Goal: Task Accomplishment & Management: Use online tool/utility

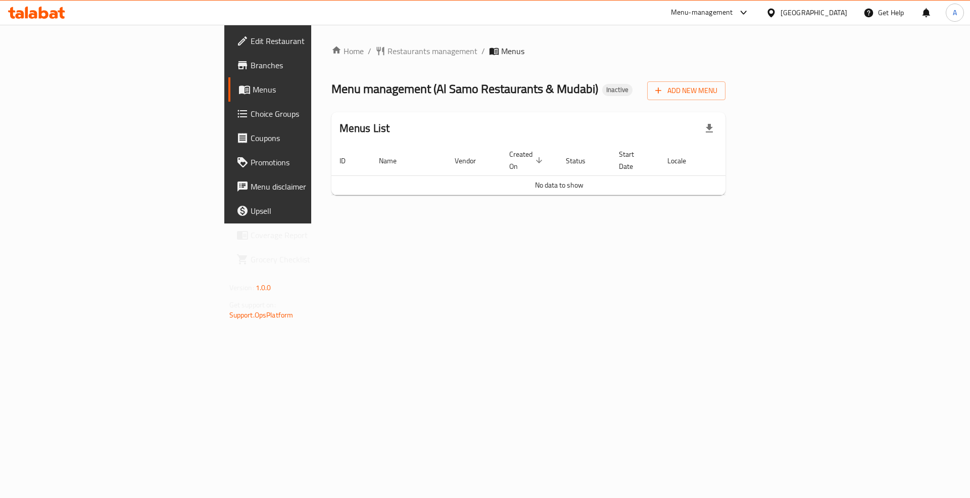
click at [726, 102] on div "Home / Restaurants management / Menus Menu management ( Al Samo Restaurants & M…" at bounding box center [529, 124] width 395 height 158
click at [718, 89] on span "Add New Menu" at bounding box center [687, 90] width 62 height 13
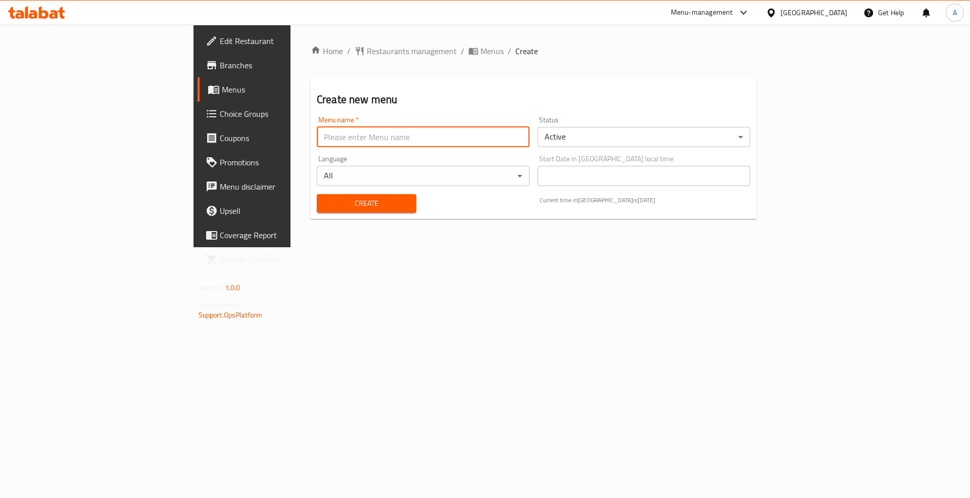
click at [317, 129] on input "text" at bounding box center [423, 137] width 213 height 20
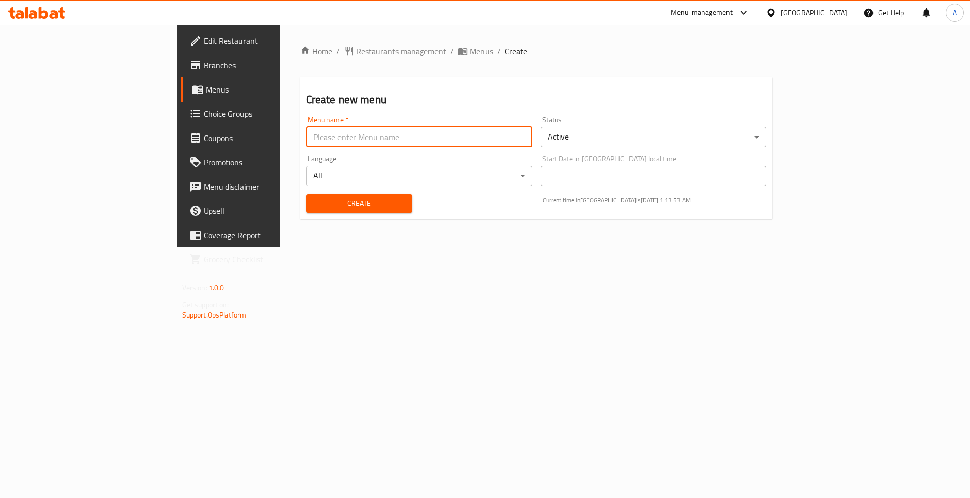
type input "Menu"
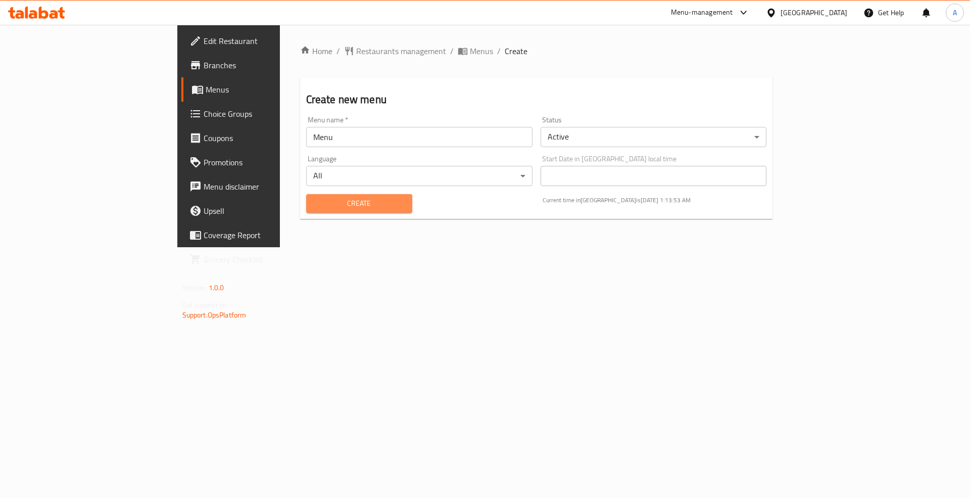
click at [314, 198] on span "Create" at bounding box center [359, 203] width 90 height 13
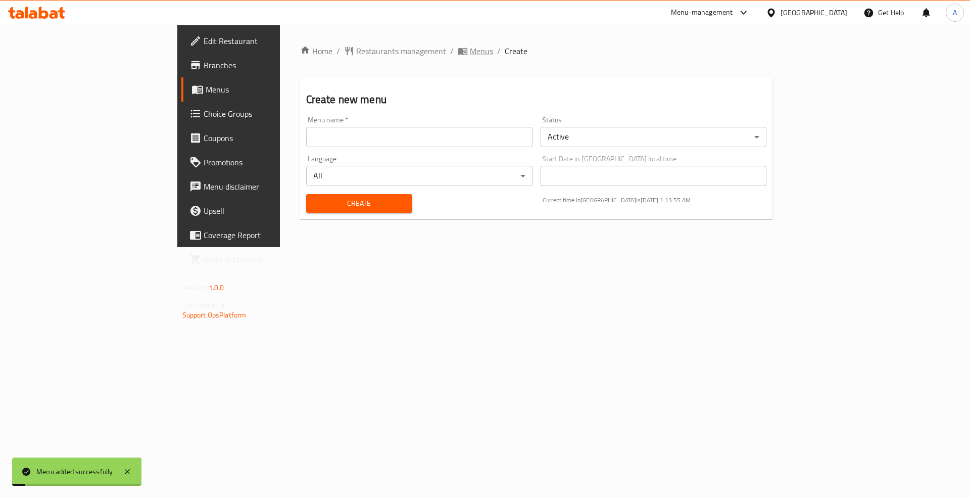
click at [470, 55] on span "Menus" at bounding box center [481, 51] width 23 height 12
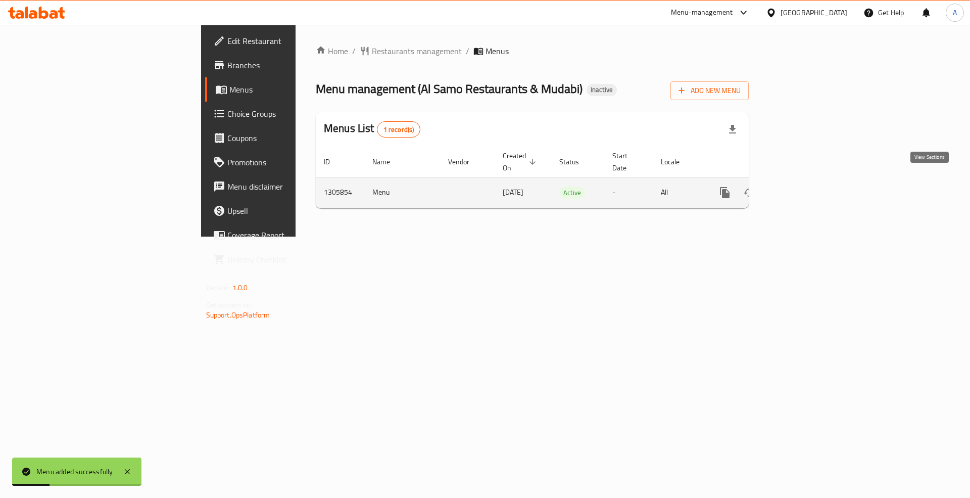
click at [804, 186] on icon "enhanced table" at bounding box center [798, 192] width 12 height 12
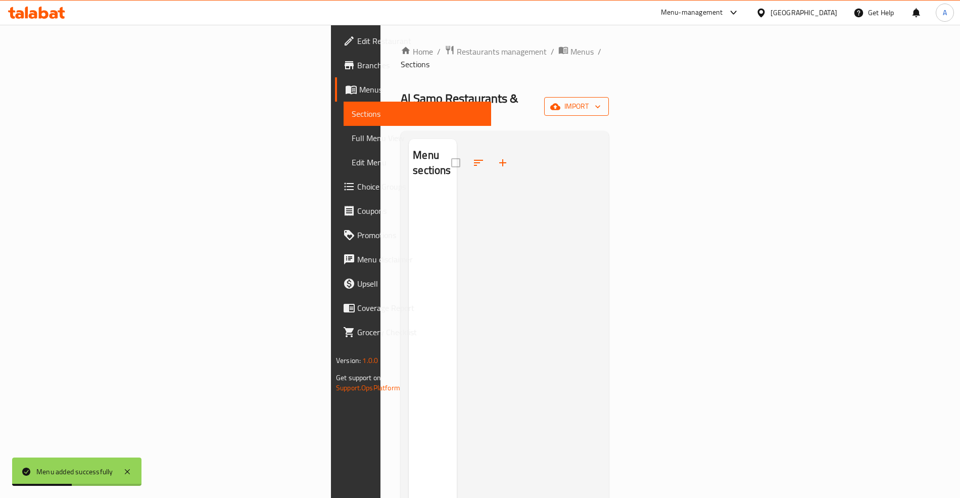
click at [609, 97] on button "import" at bounding box center [576, 106] width 65 height 19
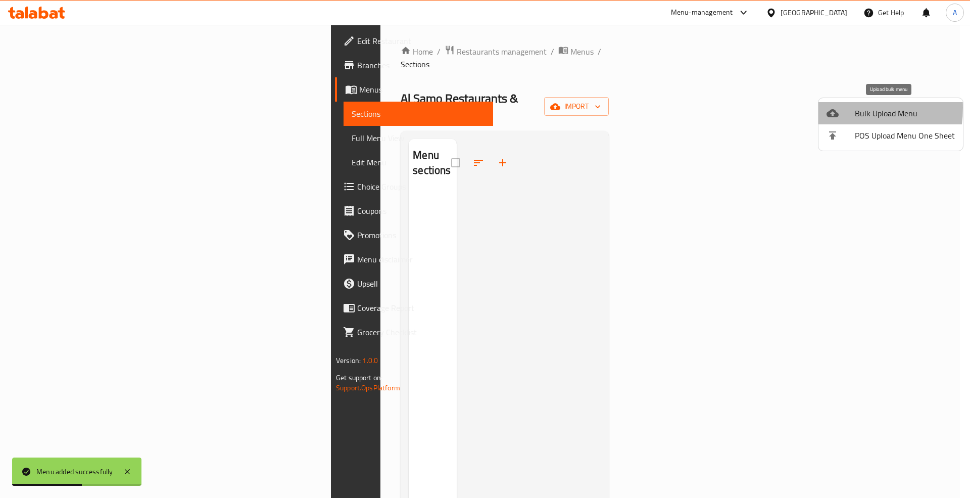
click at [831, 108] on icon at bounding box center [833, 113] width 12 height 12
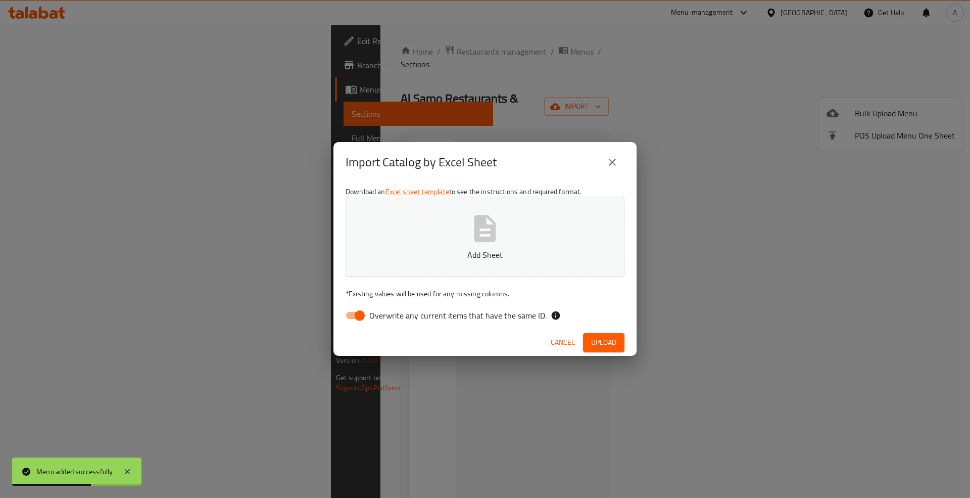
click at [397, 309] on span "Overwrite any current items that have the same ID." at bounding box center [457, 315] width 177 height 12
click at [389, 309] on input "Overwrite any current items that have the same ID." at bounding box center [360, 315] width 58 height 19
checkbox input "false"
click at [640, 72] on div "Import Catalog by Excel Sheet Download an Excel sheet template to see the instr…" at bounding box center [485, 249] width 970 height 498
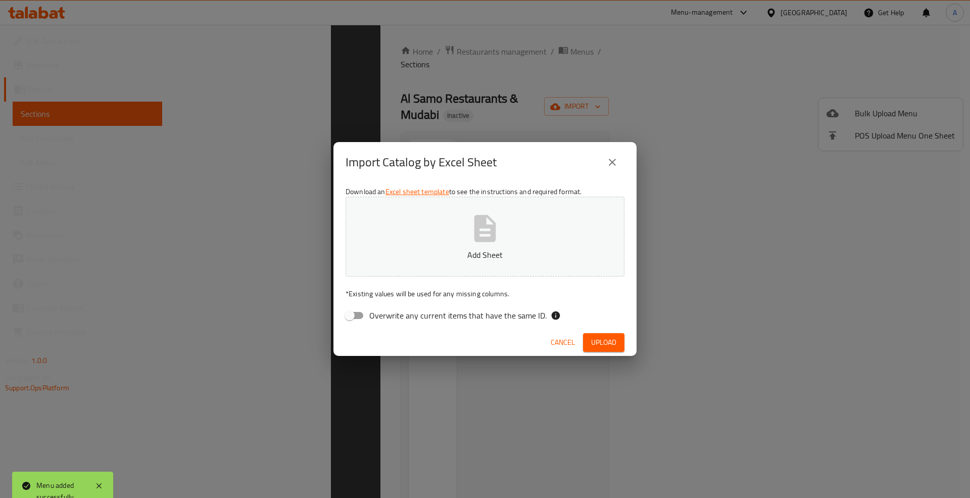
scroll to position [142, 0]
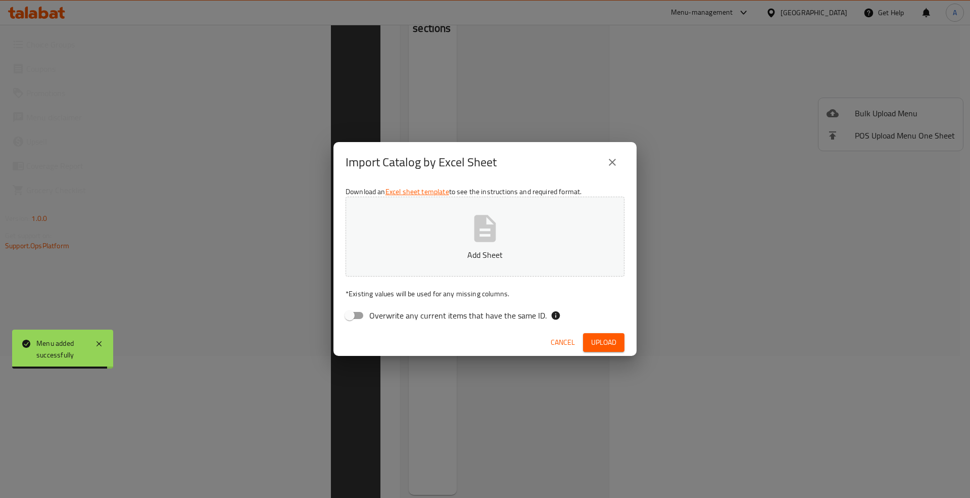
click at [536, 61] on div "Import Catalog by Excel Sheet Download an Excel sheet template to see the instr…" at bounding box center [485, 249] width 970 height 498
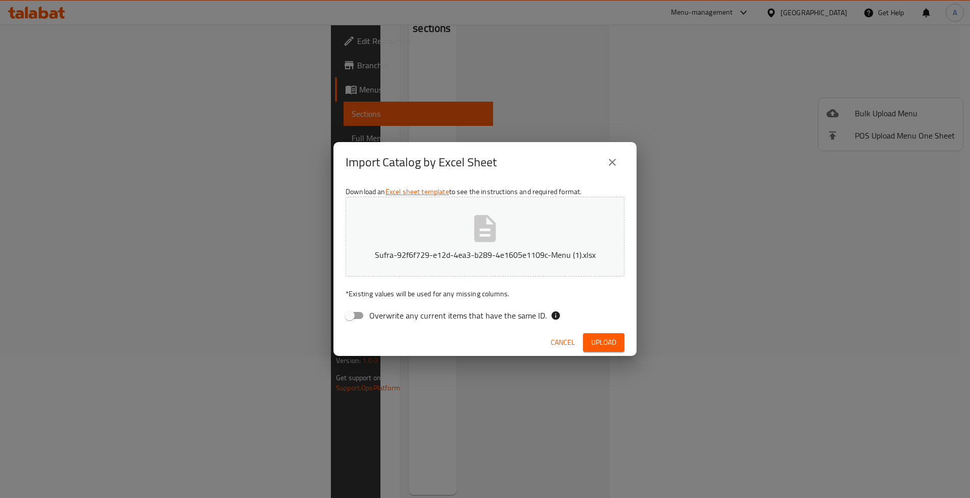
click at [597, 349] on button "Upload" at bounding box center [603, 342] width 41 height 19
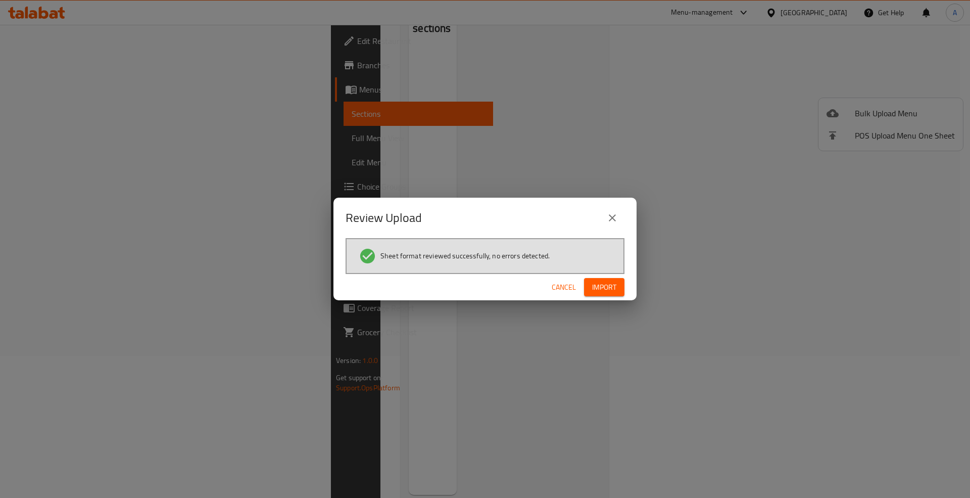
click at [624, 281] on button "Import" at bounding box center [604, 287] width 40 height 19
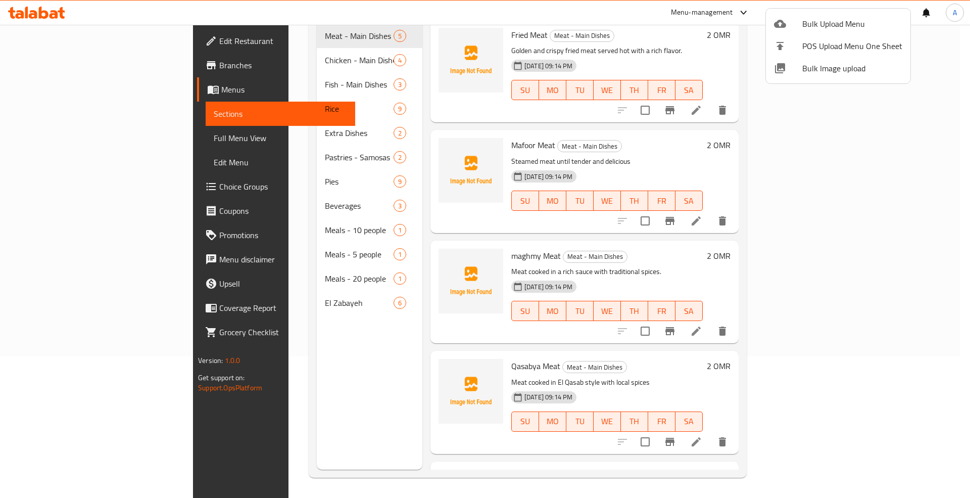
click at [41, 136] on div at bounding box center [485, 249] width 970 height 498
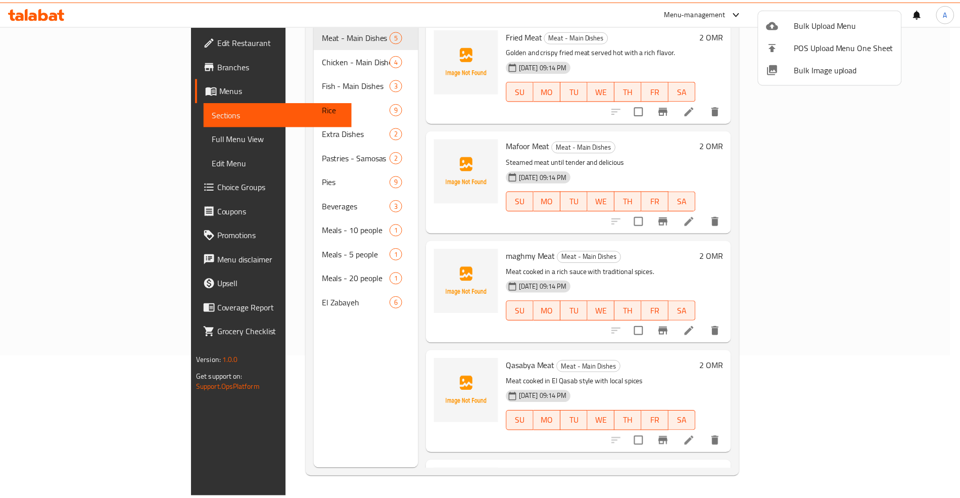
scroll to position [0, 0]
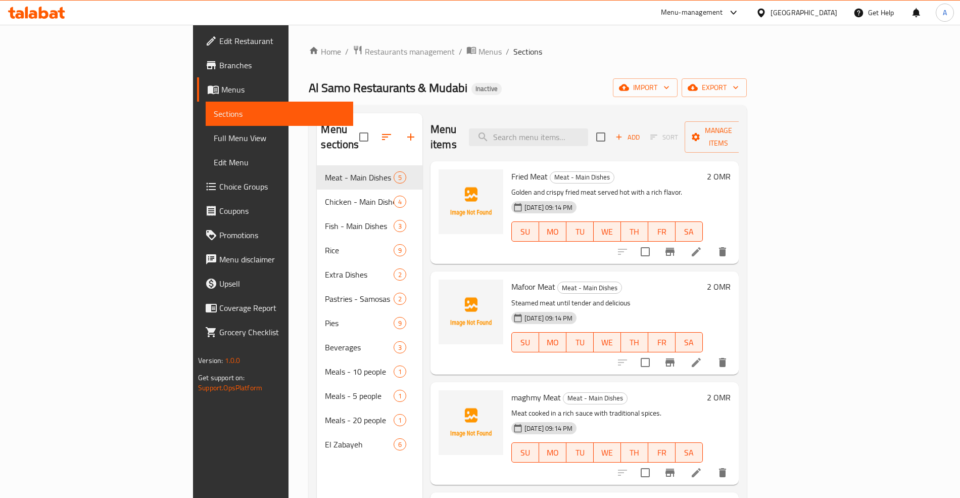
click at [214, 138] on span "Full Menu View" at bounding box center [279, 138] width 131 height 12
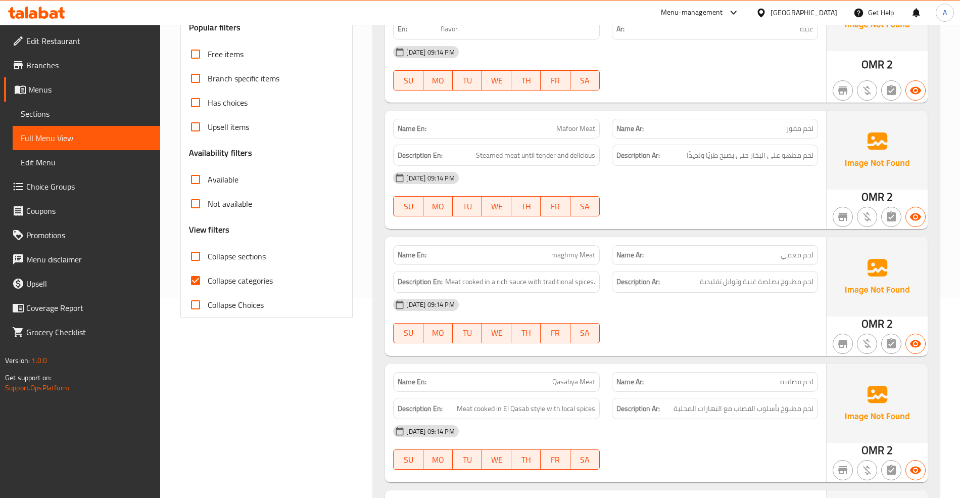
scroll to position [202, 0]
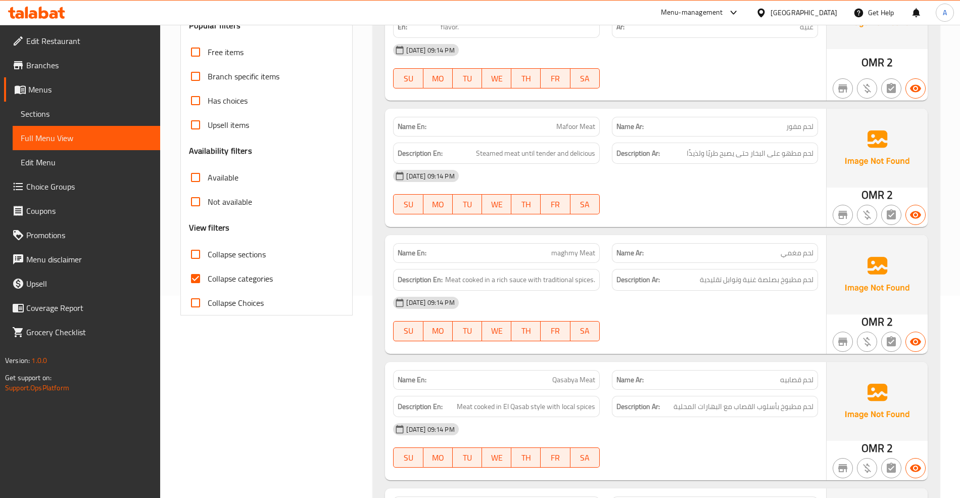
click at [223, 282] on span "Collapse categories" at bounding box center [240, 278] width 65 height 12
click at [208, 282] on input "Collapse categories" at bounding box center [195, 278] width 24 height 24
checkbox input "false"
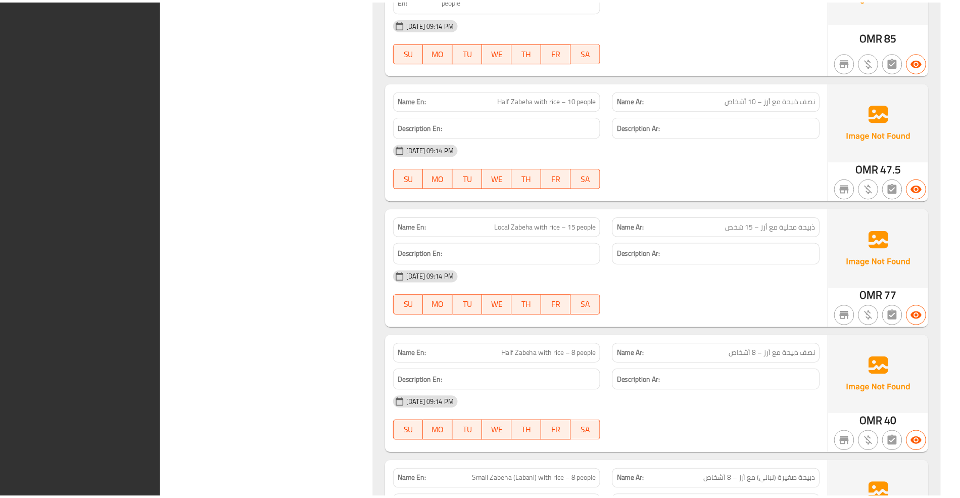
scroll to position [9397, 0]
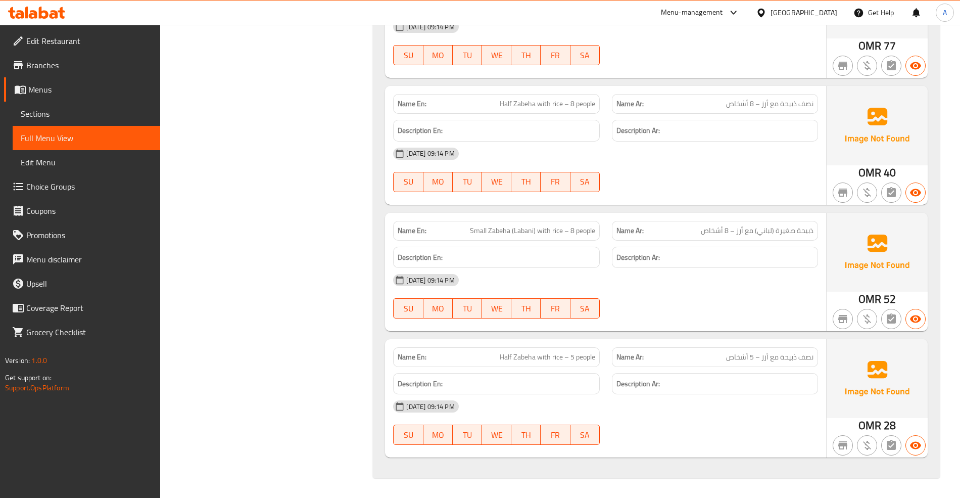
click at [70, 39] on span "Edit Restaurant" at bounding box center [89, 41] width 126 height 12
